Goal: Task Accomplishment & Management: Manage account settings

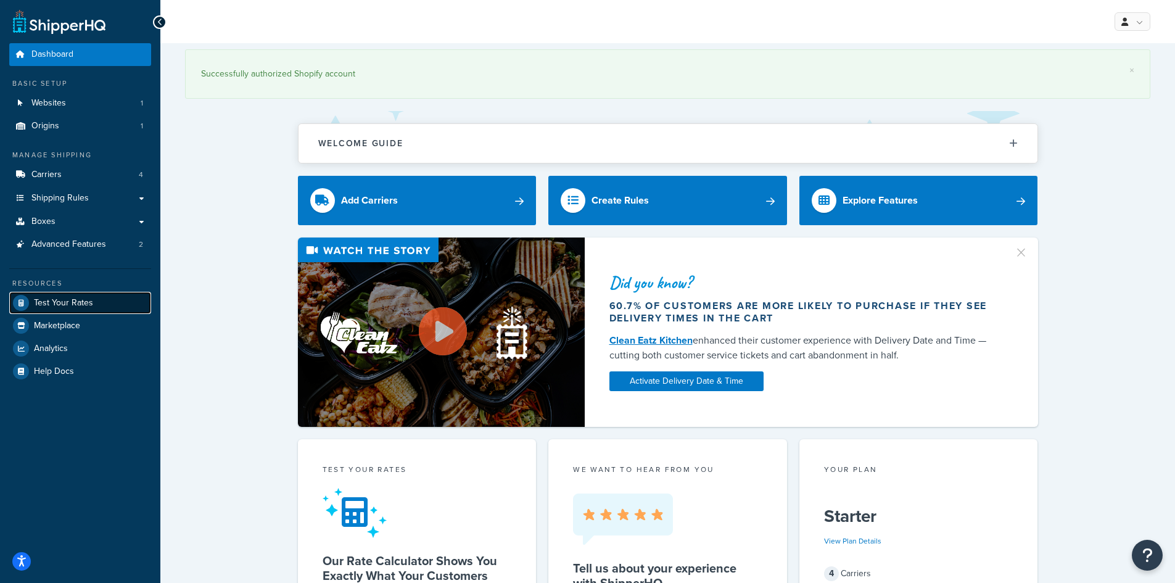
click at [60, 308] on span "Test Your Rates" at bounding box center [63, 303] width 59 height 10
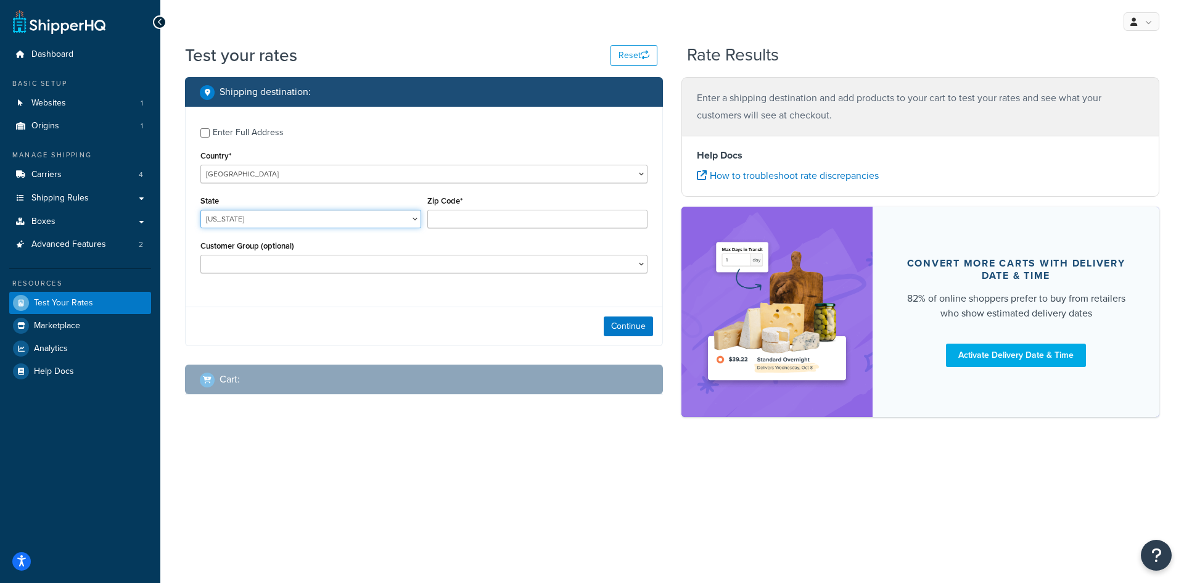
click at [329, 213] on select "[US_STATE] [US_STATE] [US_STATE] [US_STATE] [US_STATE] Armed Forces Americas Ar…" at bounding box center [310, 219] width 221 height 19
click at [267, 180] on select "[GEOGRAPHIC_DATA] [GEOGRAPHIC_DATA] [GEOGRAPHIC_DATA] [GEOGRAPHIC_DATA] [GEOGRA…" at bounding box center [423, 174] width 447 height 19
select select "CA"
click at [200, 165] on select "United States United Kingdom Afghanistan Åland Islands Albania Algeria American…" at bounding box center [423, 174] width 447 height 19
click at [484, 218] on input "Zip Code*" at bounding box center [537, 219] width 221 height 19
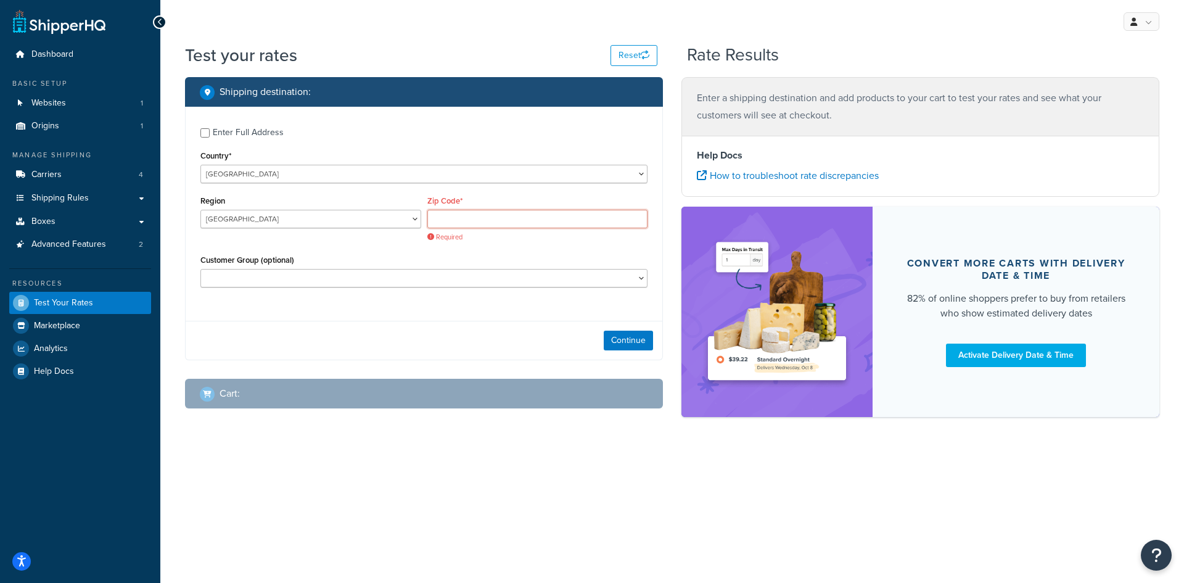
paste input "T0A 0A0"
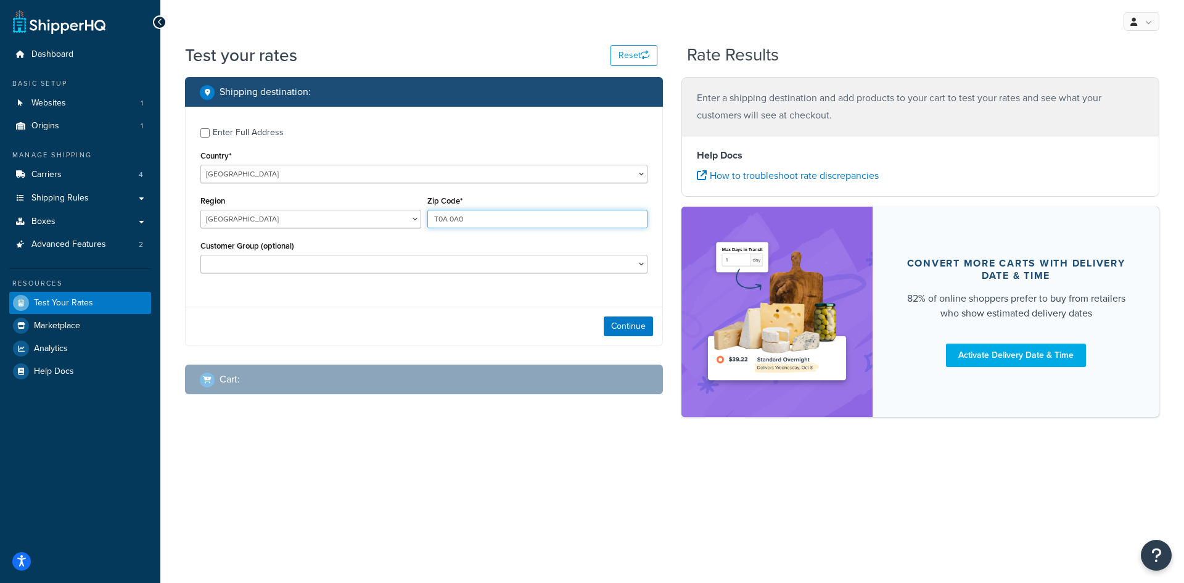
type input "T0A 0A0"
click at [303, 274] on div "Customer Group (optional) B2B Customer Test" at bounding box center [423, 259] width 453 height 45
click at [637, 326] on button "Continue" at bounding box center [628, 326] width 49 height 20
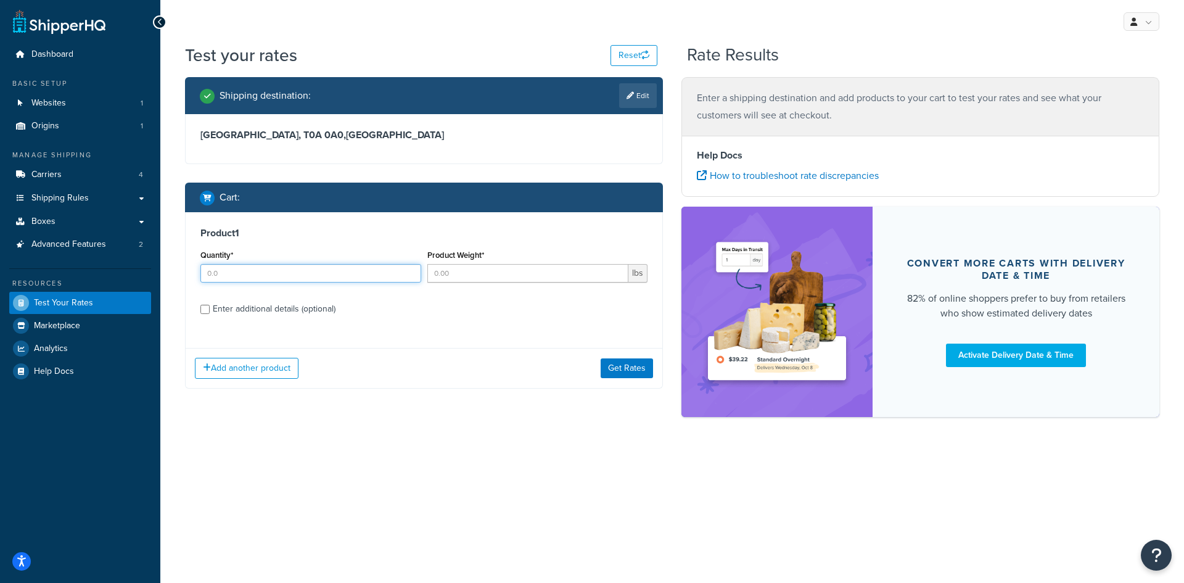
click at [284, 265] on input "Quantity*" at bounding box center [310, 273] width 221 height 19
type input "2"
click at [463, 275] on input "Product Weight*" at bounding box center [528, 273] width 202 height 19
type input "50"
click at [621, 364] on button "Get Rates" at bounding box center [627, 368] width 52 height 20
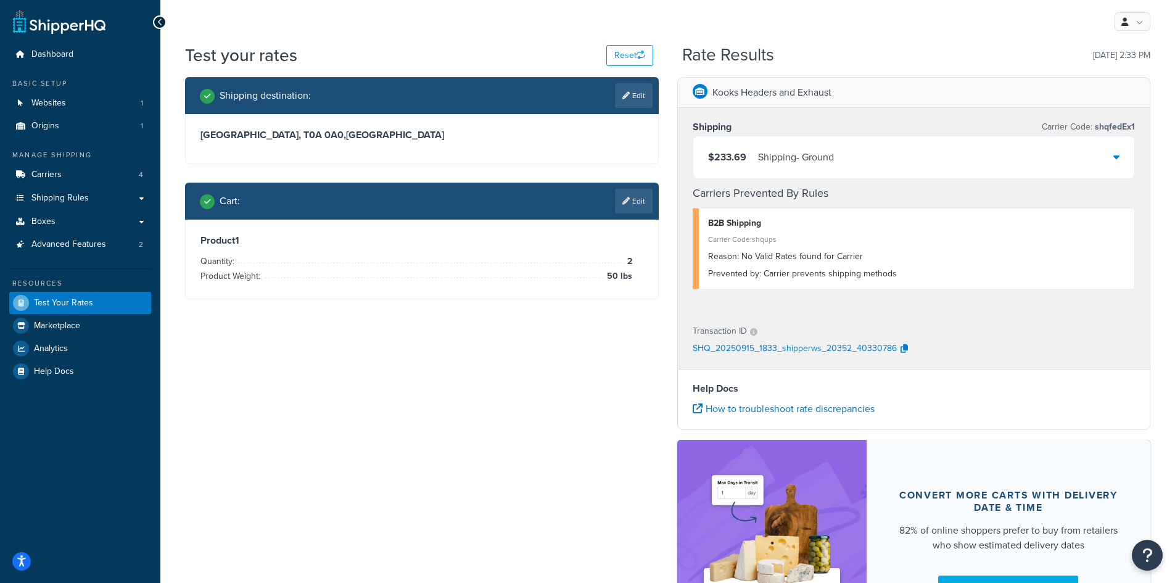
click at [1118, 157] on icon at bounding box center [1116, 157] width 6 height 10
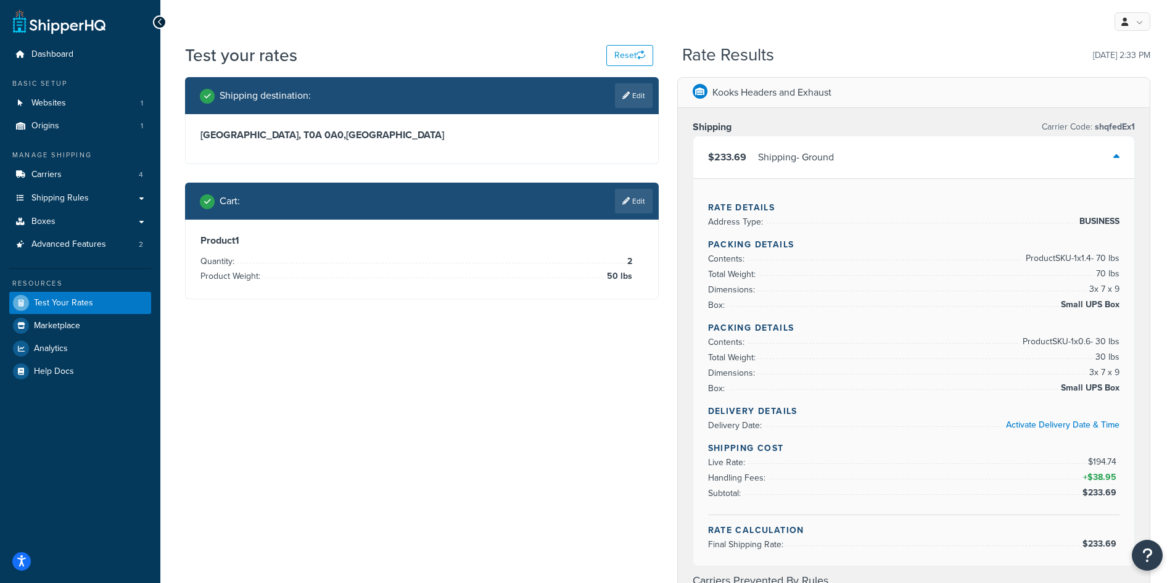
click at [1118, 155] on icon at bounding box center [1116, 157] width 6 height 10
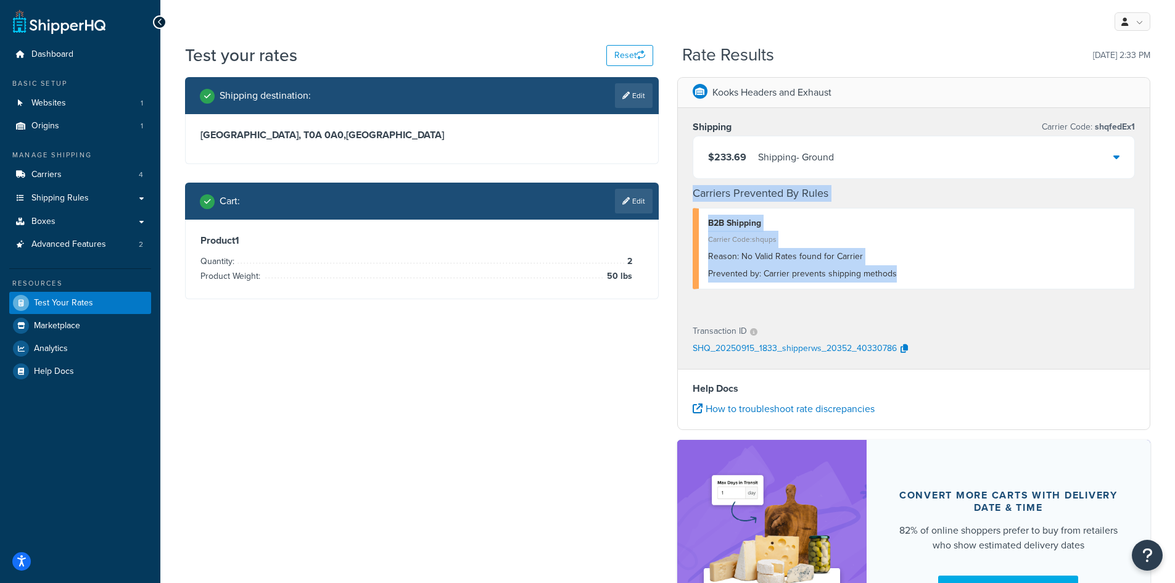
drag, startPoint x: 907, startPoint y: 271, endPoint x: 688, endPoint y: 202, distance: 229.4
click at [688, 202] on div "Shipping Carrier Code: shqfedEx1 $233.69 Shipping - Ground Carriers Prevented B…" at bounding box center [914, 210] width 473 height 204
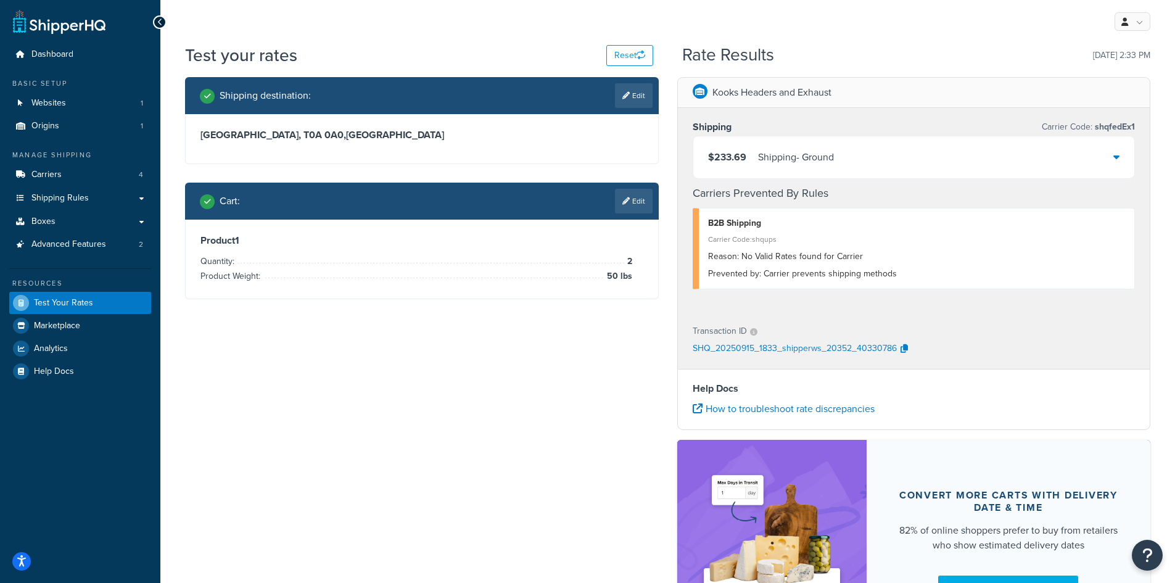
click at [404, 417] on div "Shipping destination : Edit Alberta, T0A 0A0 , Canada Cart : Edit Product 1 Qua…" at bounding box center [668, 369] width 984 height 584
click at [630, 188] on div "Cart : Edit" at bounding box center [422, 201] width 474 height 37
click at [636, 204] on link "Edit" at bounding box center [634, 201] width 38 height 25
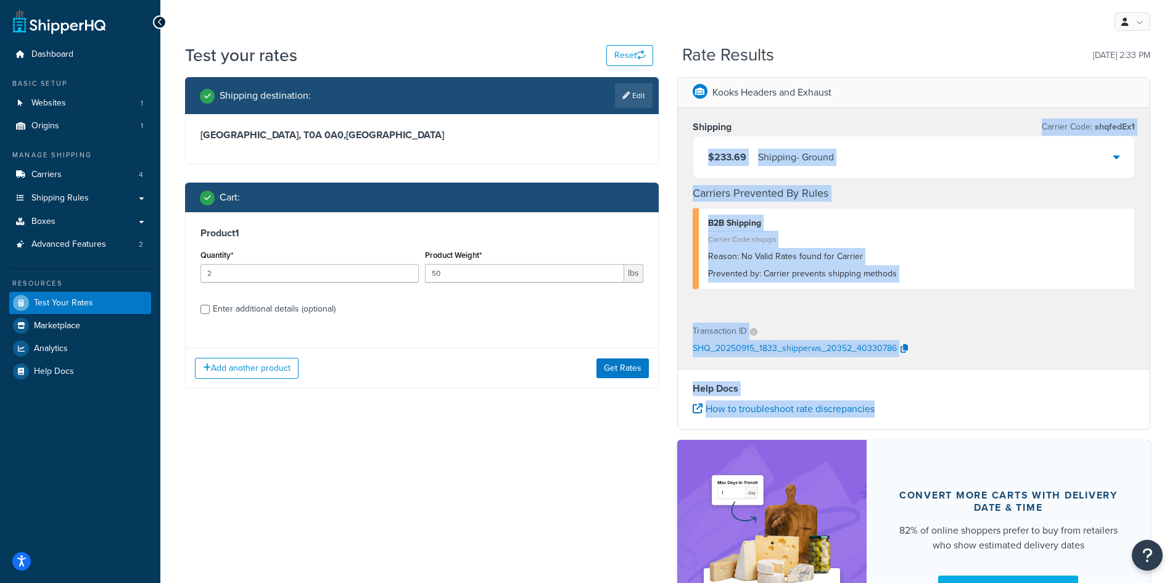
drag, startPoint x: 1001, startPoint y: 117, endPoint x: 942, endPoint y: 419, distance: 308.0
click at [950, 400] on div "Kooks Headers and Exhaust Shipping Carrier Code: shqfedEx1 $233.69 Shipping - G…" at bounding box center [914, 369] width 492 height 584
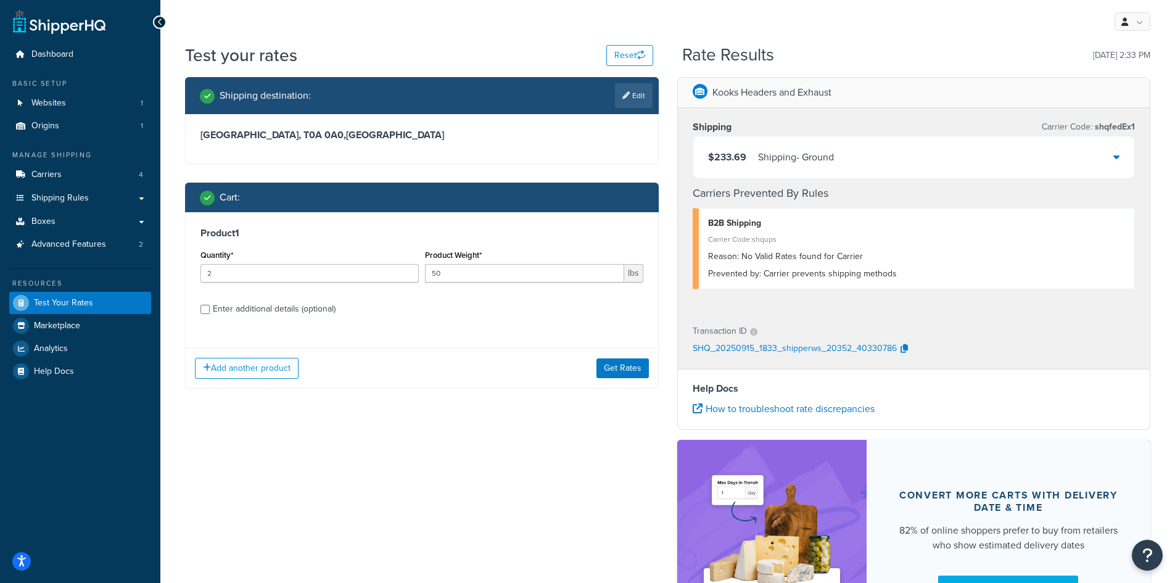
click at [432, 445] on div "Shipping destination : Edit Alberta, T0A 0A0 , Canada Cart : Product 1 Quantity…" at bounding box center [668, 369] width 984 height 584
click at [202, 312] on input "Enter additional details (optional)" at bounding box center [204, 309] width 9 height 9
checkbox input "true"
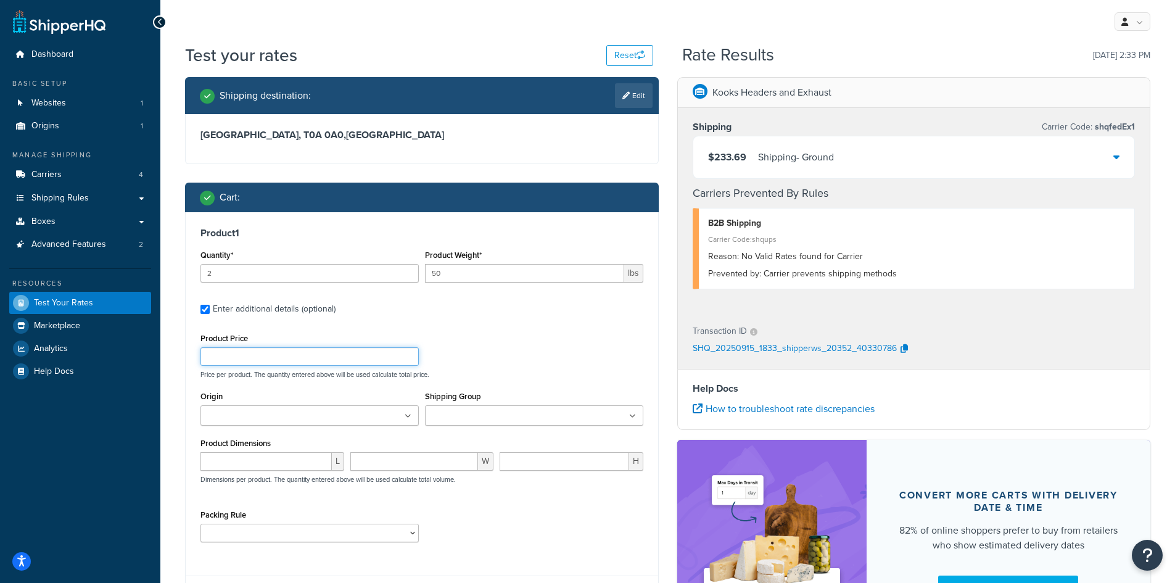
click at [253, 352] on input "Product Price" at bounding box center [309, 356] width 218 height 19
type input "600"
click at [289, 464] on input "number" at bounding box center [265, 464] width 131 height 19
type input "20"
type input "30"
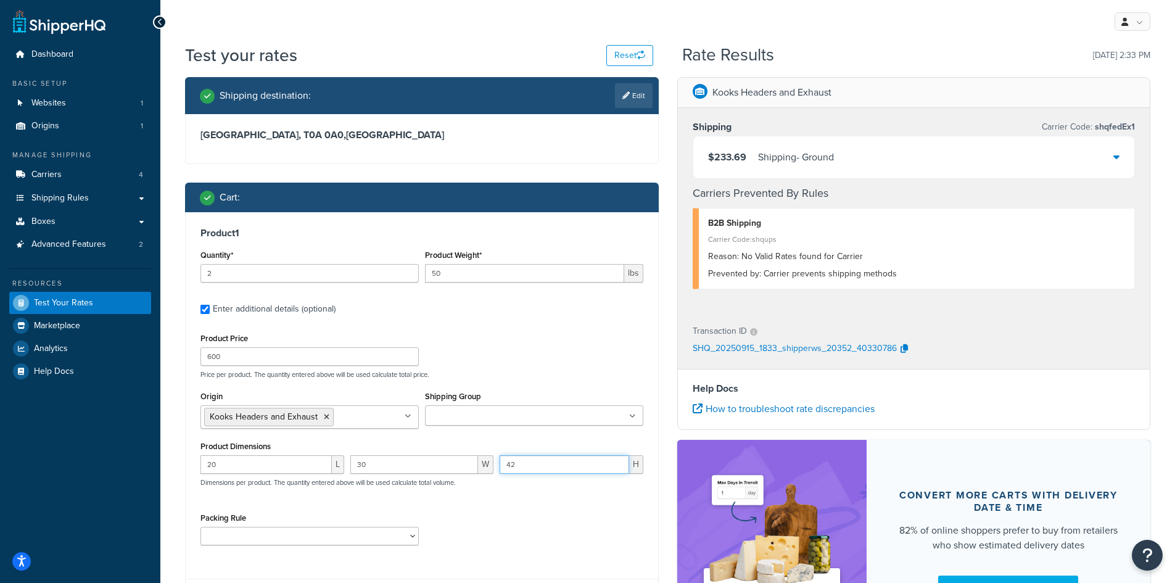
type input "42"
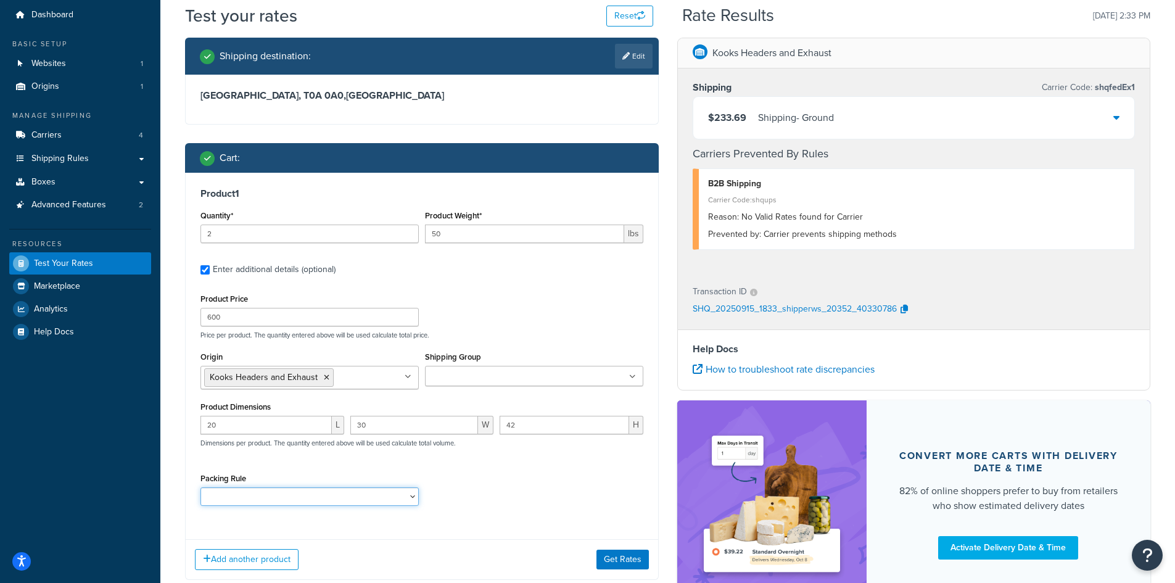
scroll to position [123, 0]
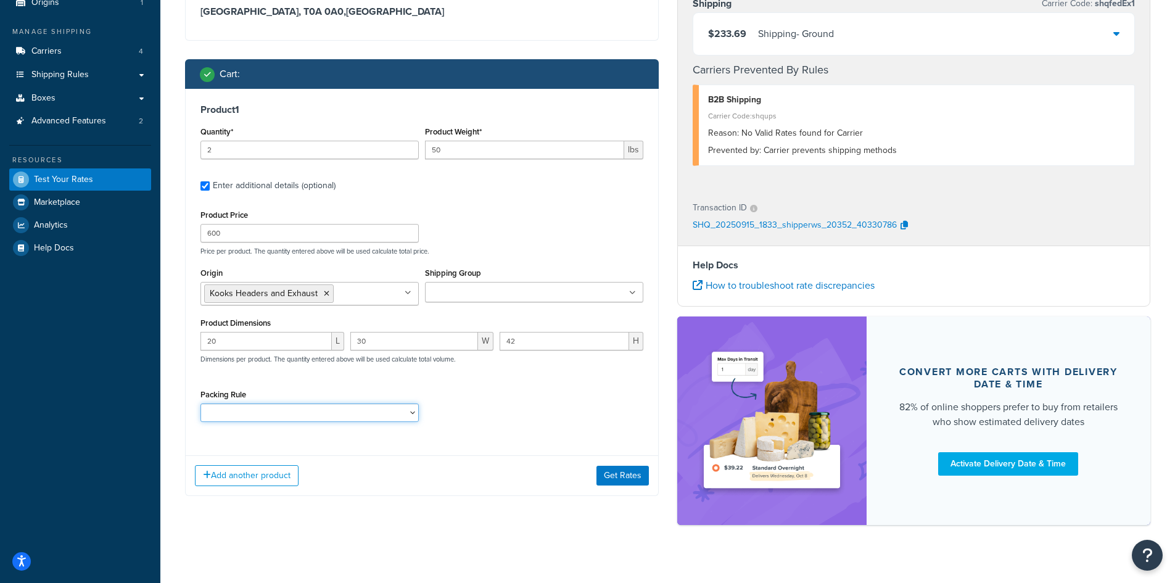
click at [349, 416] on select "10112400 10152400 1121H020 1121H021 1121H030 1121H031 1121H220 1121H230 1122H02…" at bounding box center [309, 412] width 218 height 19
click at [521, 431] on div "Packing Rule 10112400 10152400 1121H020 1121H021 1121H030 1121H031 1121H220 112…" at bounding box center [421, 408] width 449 height 45
click at [635, 471] on button "Get Rates" at bounding box center [623, 476] width 52 height 20
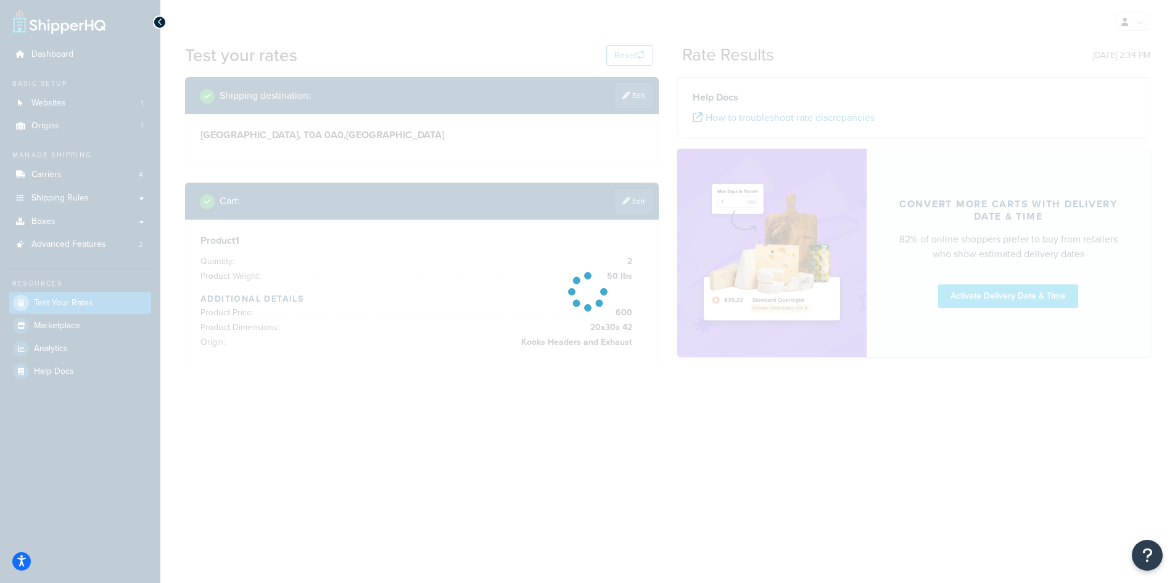
scroll to position [0, 0]
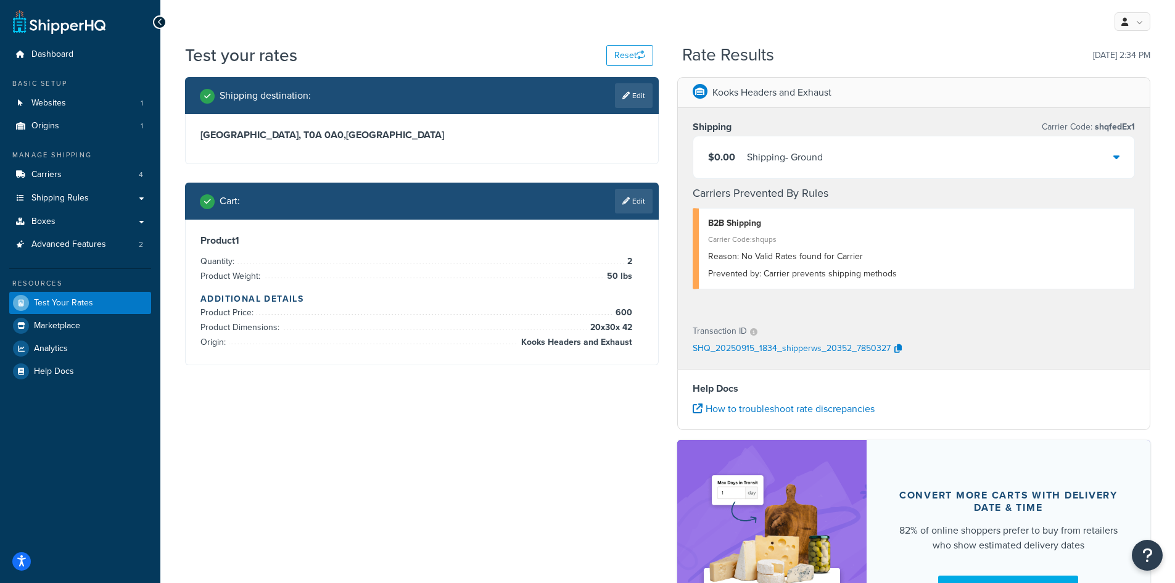
click at [1054, 168] on div "$0.00 Shipping - Ground" at bounding box center [914, 157] width 442 height 42
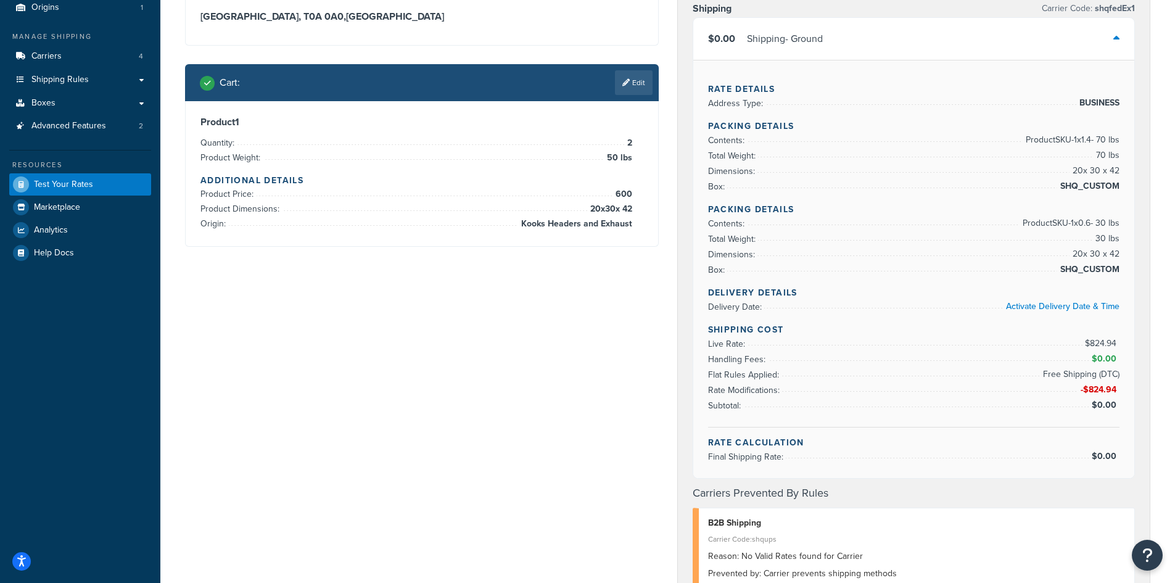
scroll to position [123, 0]
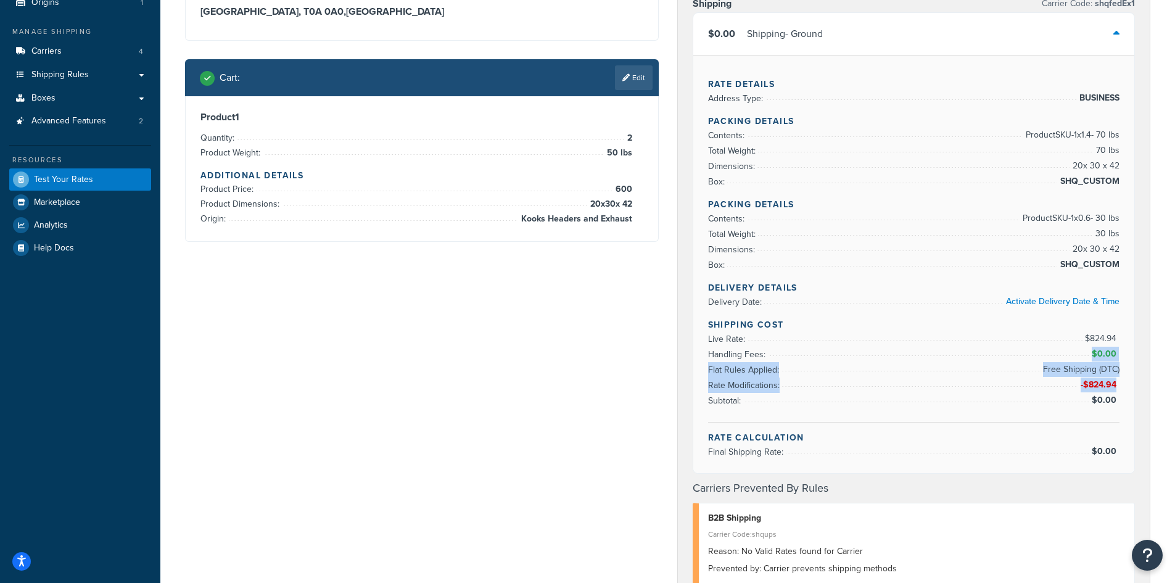
drag, startPoint x: 1070, startPoint y: 347, endPoint x: 1117, endPoint y: 387, distance: 62.2
click at [1117, 387] on ul "Live Rate: $824.94 Handling Fees: $0.00 Flat Rules Applied: Free Shipping (DTC)…" at bounding box center [914, 369] width 412 height 77
click at [817, 363] on li "Flat Rules Applied: Free Shipping (DTC)" at bounding box center [914, 369] width 412 height 15
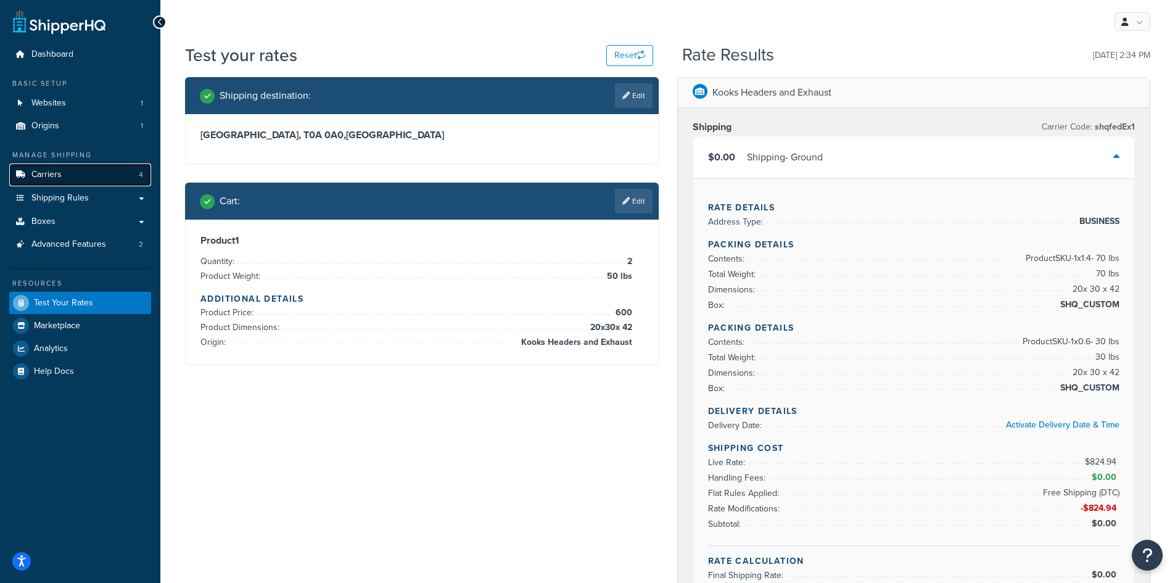
click at [38, 180] on span "Carriers" at bounding box center [46, 175] width 30 height 10
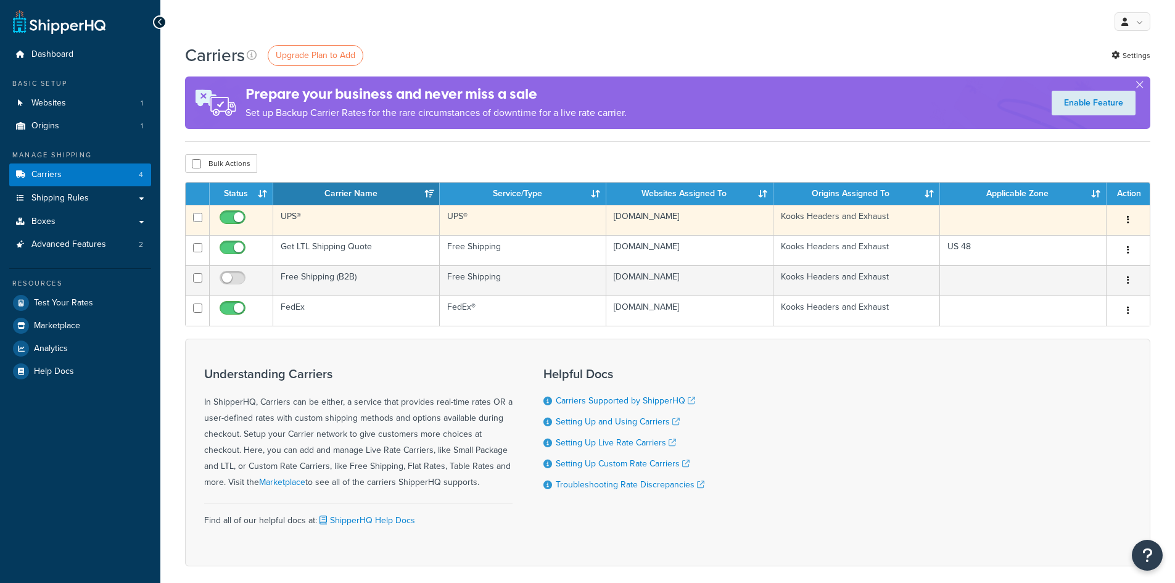
click at [293, 215] on td "UPS®" at bounding box center [356, 220] width 167 height 30
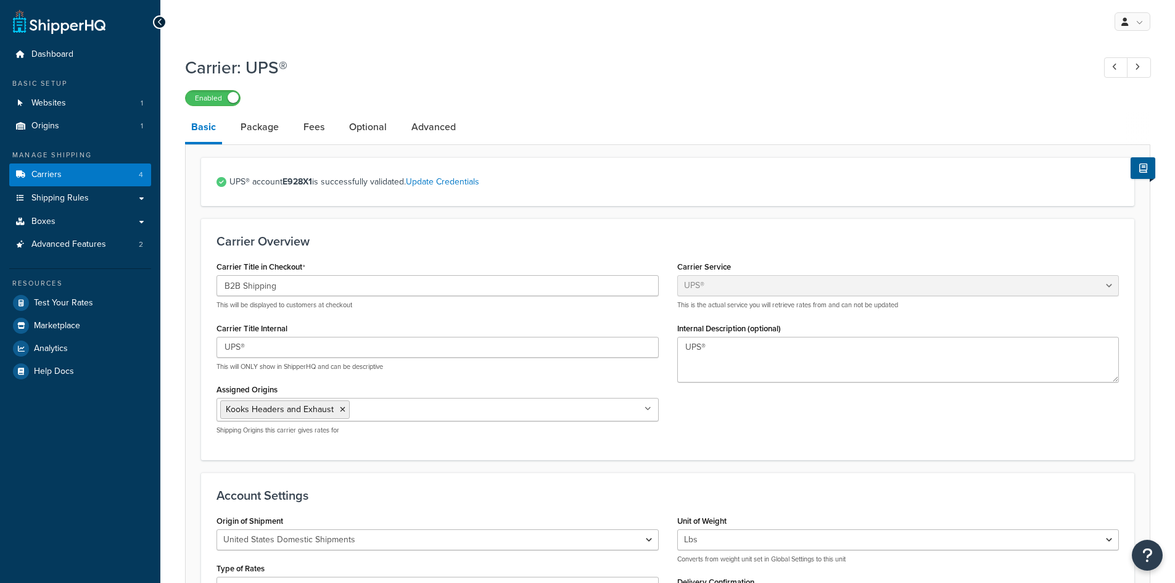
select select "ups"
click at [318, 133] on link "Fees" at bounding box center [313, 127] width 33 height 30
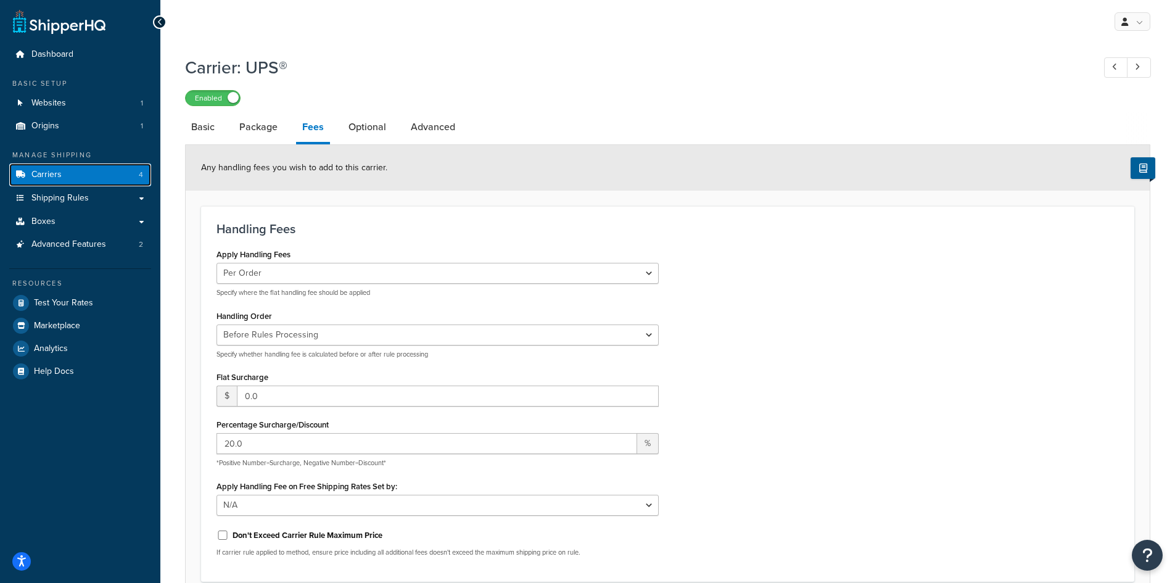
click at [66, 174] on link "Carriers 4" at bounding box center [80, 174] width 142 height 23
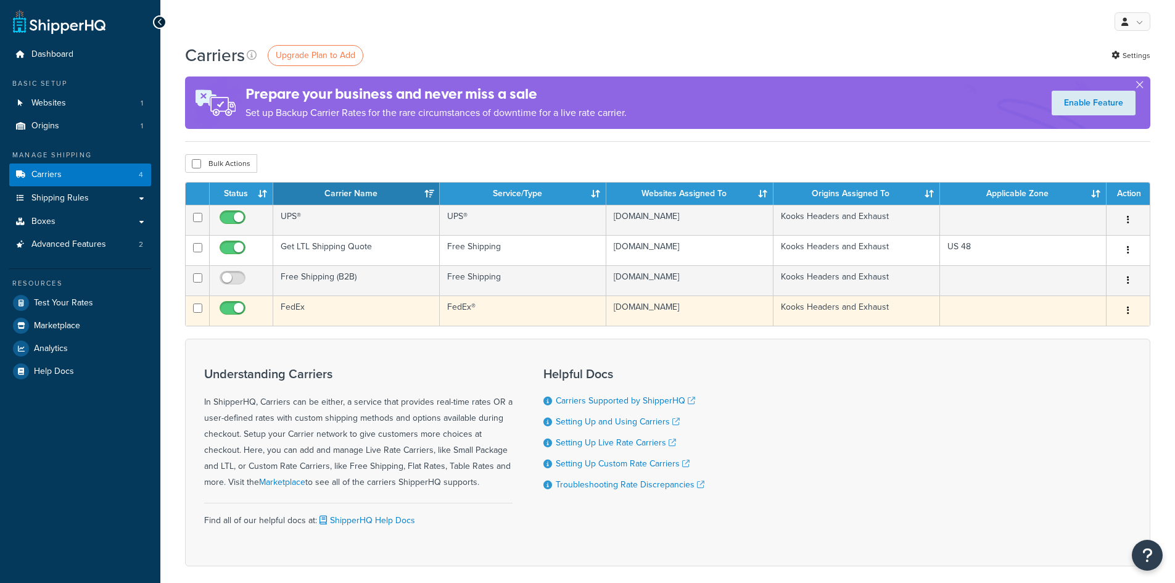
click at [283, 298] on td "FedEx" at bounding box center [356, 310] width 167 height 30
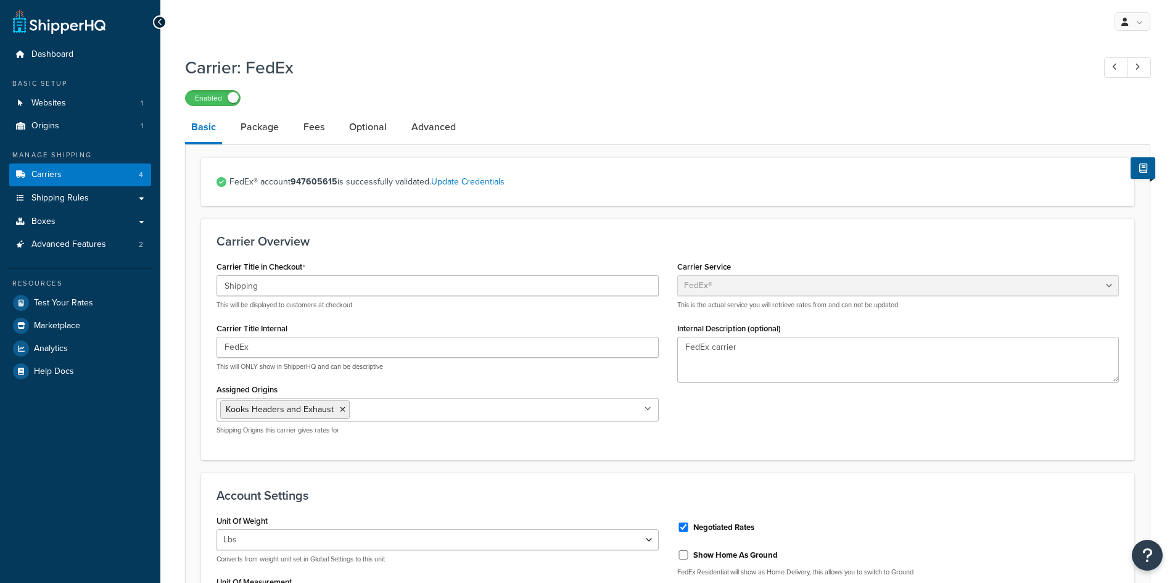
select select "fedEx"
select select "REGULAR_PICKUP"
select select "YOUR_PACKAGING"
click at [360, 117] on link "Optional" at bounding box center [368, 127] width 50 height 30
select select "business"
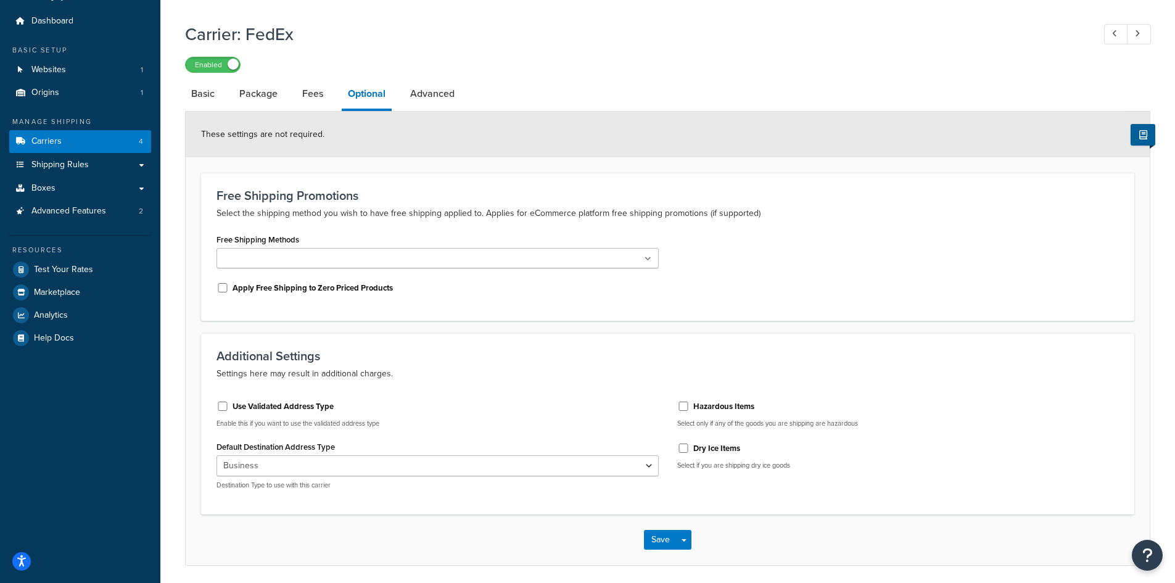
scroll to position [62, 0]
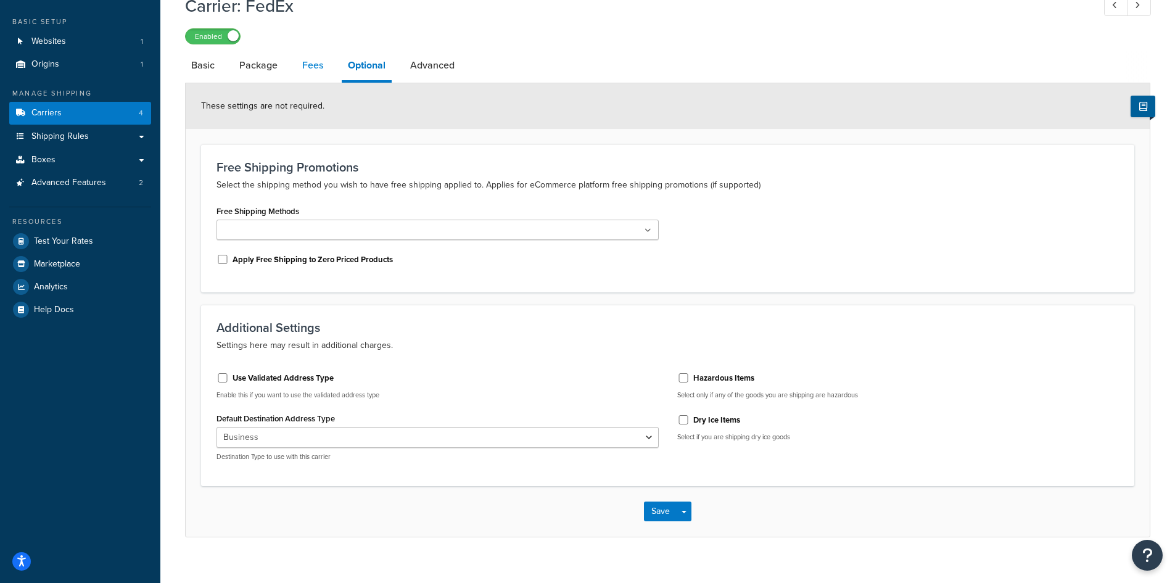
click at [320, 61] on link "Fees" at bounding box center [312, 66] width 33 height 30
select select "AFTER"
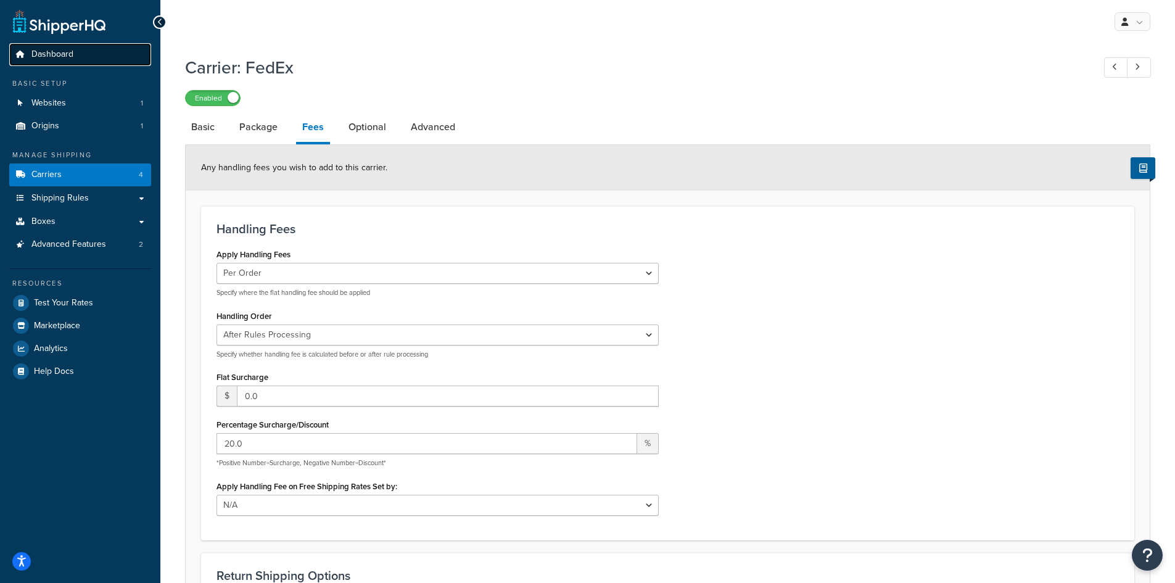
click at [59, 59] on span "Dashboard" at bounding box center [52, 54] width 42 height 10
